Goal: Find specific page/section: Find specific page/section

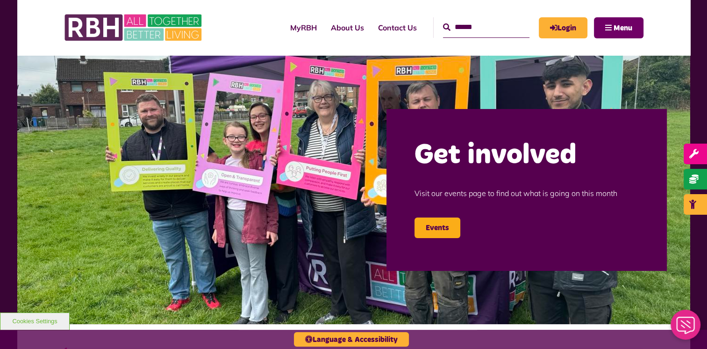
click at [617, 26] on span "Menu" at bounding box center [623, 27] width 19 height 7
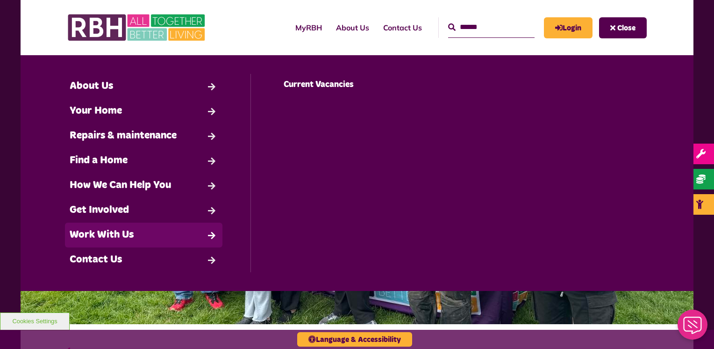
click at [105, 228] on link "Work With Us" at bounding box center [144, 234] width 158 height 25
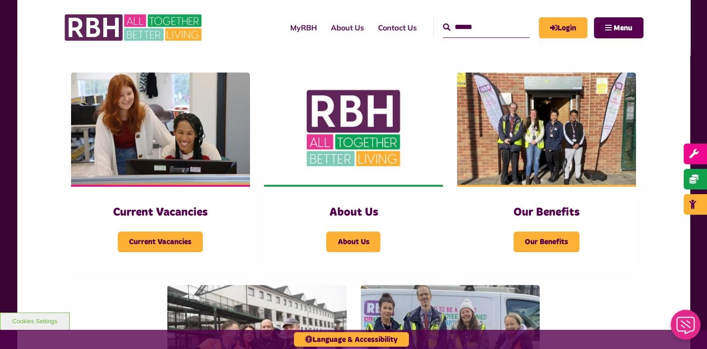
scroll to position [187, 0]
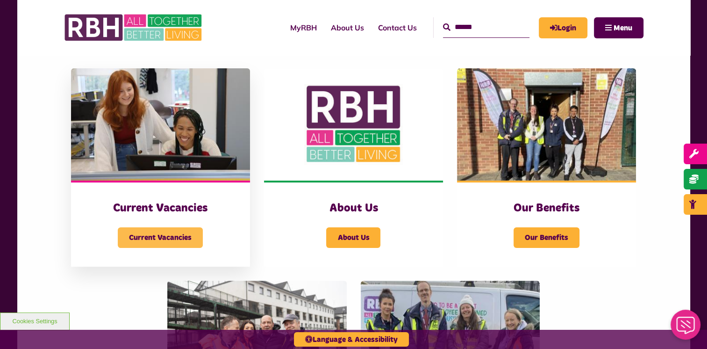
click at [179, 237] on span "Current Vacancies" at bounding box center [160, 237] width 85 height 21
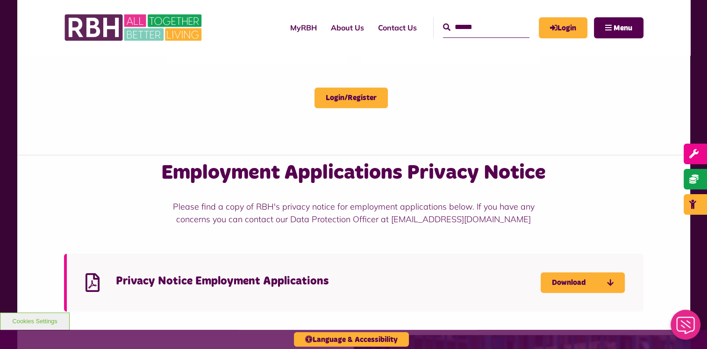
scroll to position [561, 0]
